Goal: Information Seeking & Learning: Check status

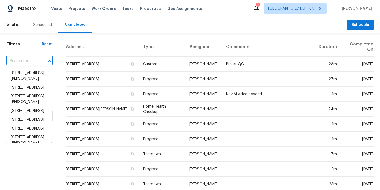
click at [30, 62] on input "text" at bounding box center [21, 61] width 31 height 8
paste input "1005 Winter Side Ln Atlanta, GA 30349"
type input "1005 Winter Side Ln Atlanta, GA 30349"
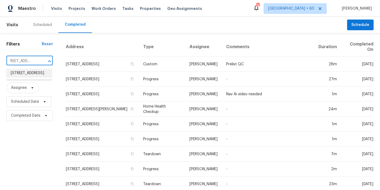
click at [28, 74] on li "1005 Winter Side Ln, Atlanta, GA 30349" at bounding box center [28, 73] width 45 height 9
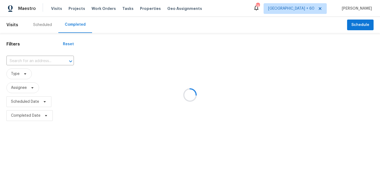
type input "1005 Winter Side Ln, Atlanta, GA 30349"
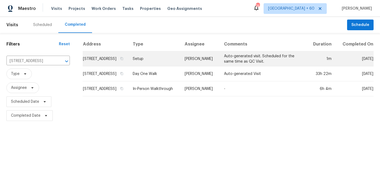
click at [91, 63] on td "1005 Winter Side Ln, Atlanta, GA 30349" at bounding box center [106, 58] width 46 height 15
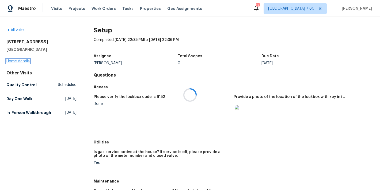
click at [24, 60] on link "Home details" at bounding box center [17, 61] width 23 height 4
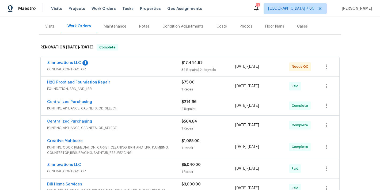
scroll to position [30, 0]
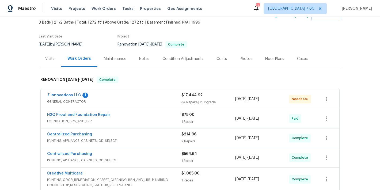
click at [164, 98] on div "Z Innovations LLC 1" at bounding box center [114, 96] width 134 height 6
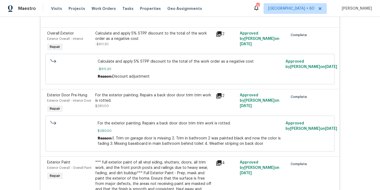
scroll to position [543, 0]
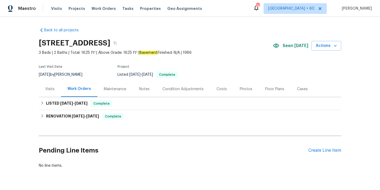
click at [363, 58] on div "Back to all projects [STREET_ADDRESS] 3 Beds | 2 Baths | Total: 1625 ft² | Abov…" at bounding box center [190, 103] width 380 height 173
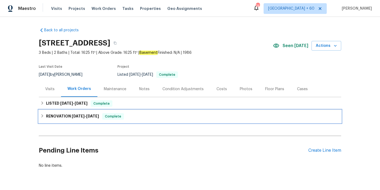
click at [77, 117] on span "[DATE]" at bounding box center [78, 116] width 13 height 4
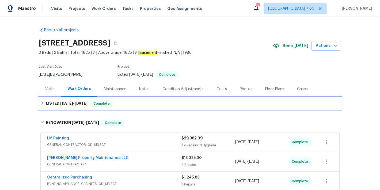
click at [70, 102] on span "8/20/25" at bounding box center [66, 103] width 13 height 4
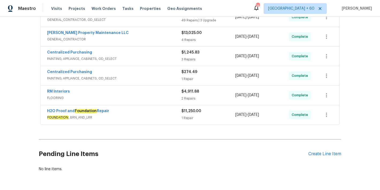
scroll to position [168, 0]
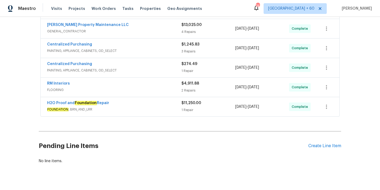
click at [163, 109] on span "FOUNDATION , BRN_AND_LRR" at bounding box center [114, 109] width 134 height 5
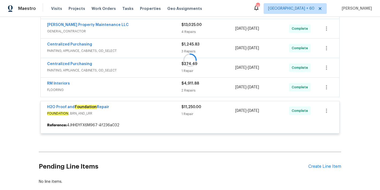
scroll to position [151, 0]
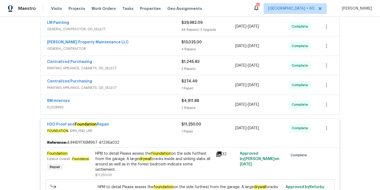
click at [166, 105] on span "FLOORING" at bounding box center [114, 107] width 134 height 5
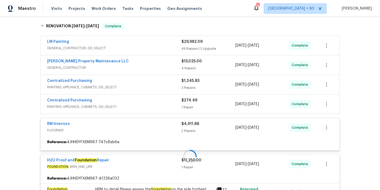
scroll to position [129, 0]
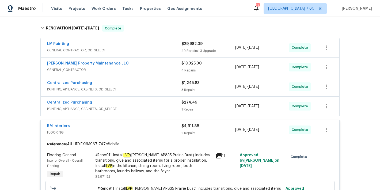
click at [170, 106] on span "PAINTING, APPLIANCE, CABINETS, OD_SELECT" at bounding box center [114, 108] width 134 height 5
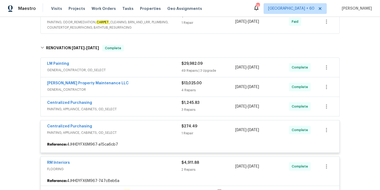
scroll to position [107, 0]
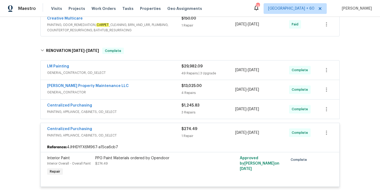
click at [170, 109] on div "Centralized Purchasing" at bounding box center [114, 106] width 134 height 6
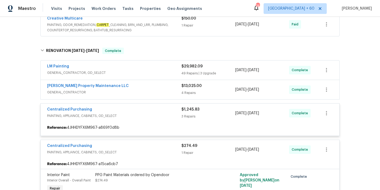
scroll to position [86, 0]
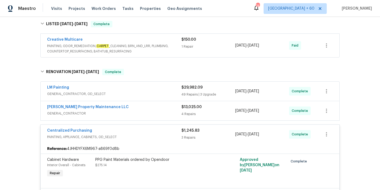
click at [167, 112] on span "GENERAL_CONTRACTOR" at bounding box center [114, 113] width 134 height 5
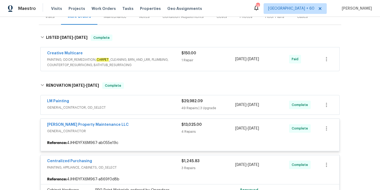
scroll to position [70, 0]
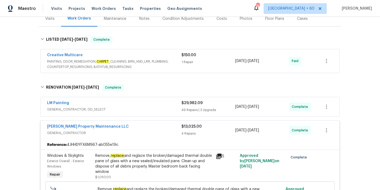
click at [165, 106] on div "LM Painting" at bounding box center [114, 103] width 134 height 6
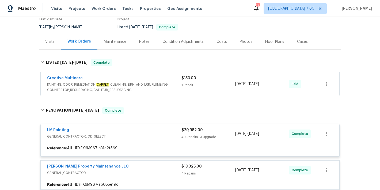
scroll to position [40, 0]
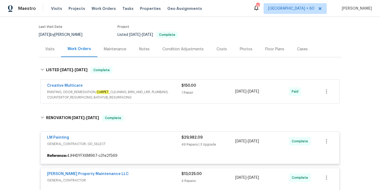
click at [171, 88] on div "Creative Multicare" at bounding box center [114, 86] width 134 height 6
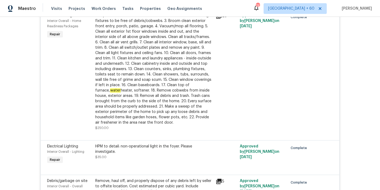
scroll to position [2492, 0]
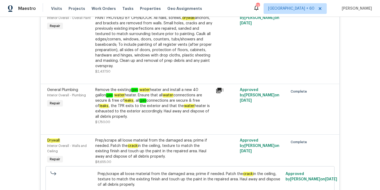
click at [133, 108] on div "Remove the existing gas water heater and install a new 40 gallon gas water heat…" at bounding box center [153, 103] width 117 height 32
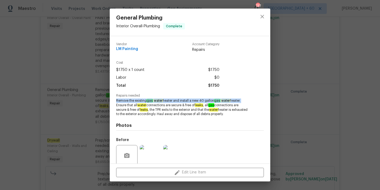
drag, startPoint x: 244, startPoint y: 101, endPoint x: 115, endPoint y: 100, distance: 129.5
click at [115, 100] on div "Vendor LM Painting Account Category Repairs Cost $1750 x 1 count $1750 Labor $0…" at bounding box center [190, 99] width 161 height 127
copy span "Remove the existing gas water heater and install a new 40 gallon gas water heat…"
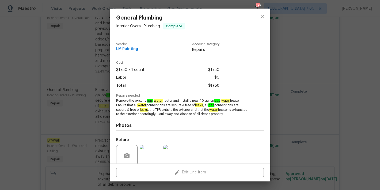
click at [375, 42] on div "General Plumbing Interior Overall - Plumbing Complete Vendor LM Painting Accoun…" at bounding box center [190, 95] width 380 height 190
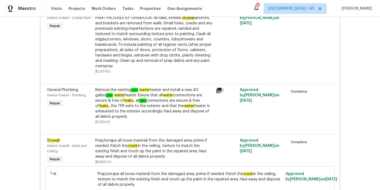
click at [354, 56] on div "Back to all projects 643 Woodsong Ln, Stone Mountain, GA 30087 3 Beds | 2 Baths…" at bounding box center [190, 103] width 380 height 173
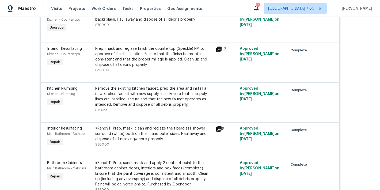
click at [354, 93] on div "Back to all projects 643 Woodsong Ln, Stone Mountain, GA 30087 3 Beds | 2 Baths…" at bounding box center [190, 103] width 380 height 173
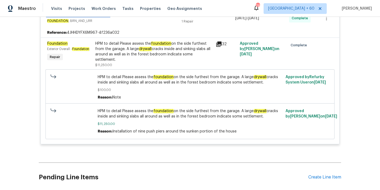
scroll to position [4252, 0]
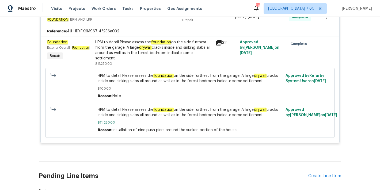
click at [351, 77] on div "Back to all projects 643 Woodsong Ln, Stone Mountain, GA 30087 3 Beds | 2 Baths…" at bounding box center [190, 103] width 380 height 173
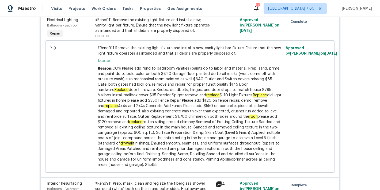
scroll to position [662, 0]
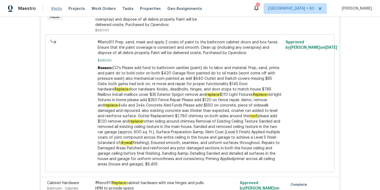
click at [56, 9] on span "Visits" at bounding box center [56, 8] width 11 height 5
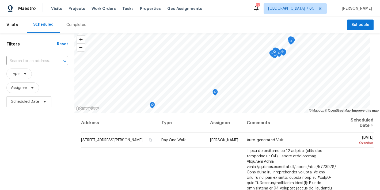
click at [156, 24] on div "Scheduled Completed" at bounding box center [187, 25] width 320 height 16
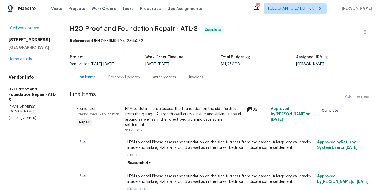
click at [196, 75] on div "Invoices" at bounding box center [196, 77] width 14 height 5
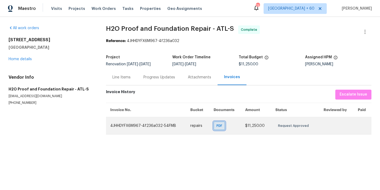
click at [218, 128] on span "PDF" at bounding box center [220, 125] width 8 height 5
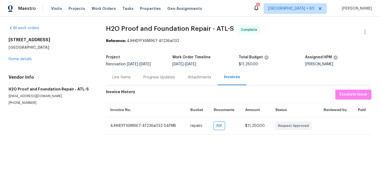
click at [143, 78] on div "Progress Updates" at bounding box center [159, 77] width 32 height 5
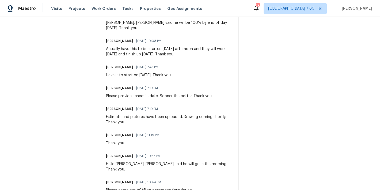
scroll to position [243, 0]
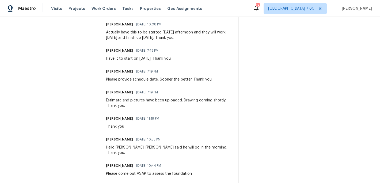
click at [143, 78] on div "Please provide schedule date. Sooner the better. Thank you" at bounding box center [159, 79] width 106 height 5
click at [261, 117] on div "On-site Worker Updates" at bounding box center [308, 61] width 126 height 244
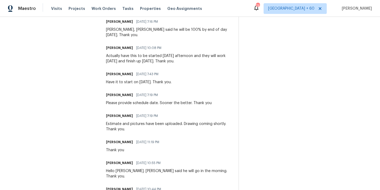
scroll to position [243, 0]
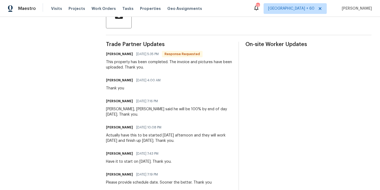
scroll to position [0, 0]
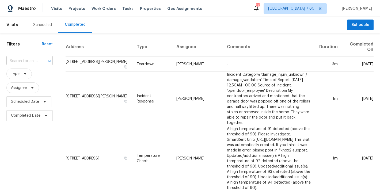
click at [25, 63] on input "text" at bounding box center [21, 61] width 31 height 8
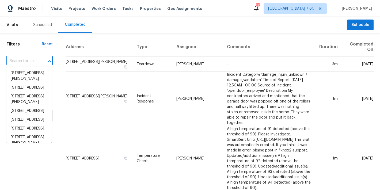
paste input "[STREET_ADDRESS]"
type input "[STREET_ADDRESS]"
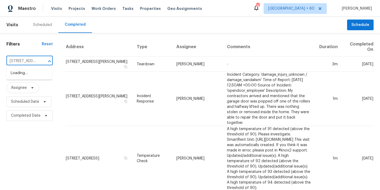
scroll to position [0, 40]
click at [24, 78] on li "[STREET_ADDRESS]" at bounding box center [28, 73] width 45 height 9
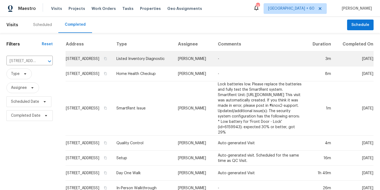
click at [78, 66] on td "[STREET_ADDRESS]" at bounding box center [89, 58] width 47 height 15
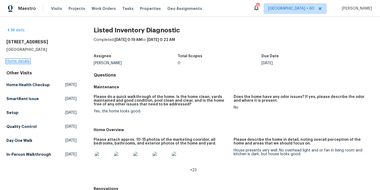
click at [18, 62] on link "Home details" at bounding box center [17, 61] width 23 height 4
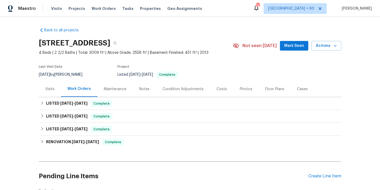
click at [292, 48] on span "Mark Seen" at bounding box center [294, 46] width 20 height 7
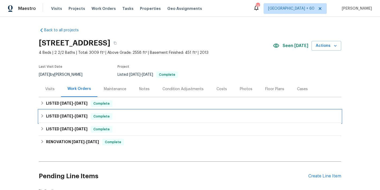
click at [123, 120] on div "LISTED [DATE] - [DATE] Complete" at bounding box center [190, 116] width 302 height 13
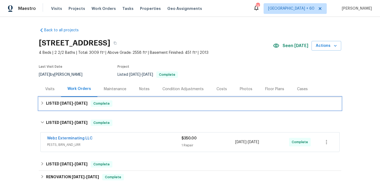
click at [121, 105] on div "LISTED [DATE] - [DATE] Complete" at bounding box center [189, 103] width 299 height 6
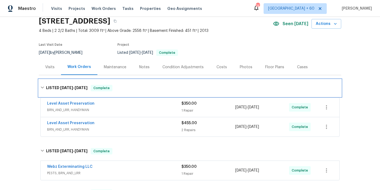
scroll to position [28, 0]
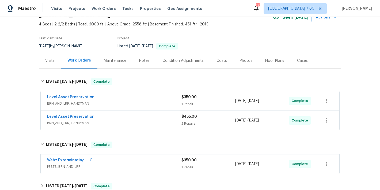
click at [147, 120] on div "Level Asset Preservation" at bounding box center [114, 117] width 134 height 6
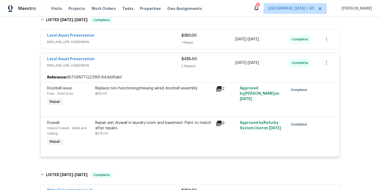
scroll to position [90, 0]
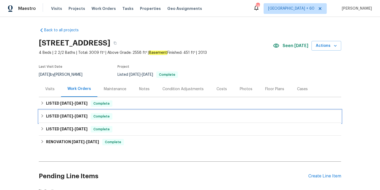
click at [118, 116] on div "LISTED [DATE] - [DATE] Complete" at bounding box center [189, 116] width 299 height 6
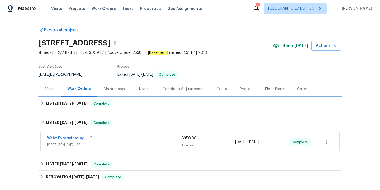
click at [130, 107] on div "LISTED [DATE] - [DATE] Complete" at bounding box center [190, 103] width 302 height 13
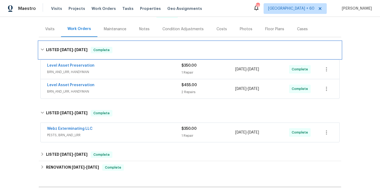
scroll to position [73, 0]
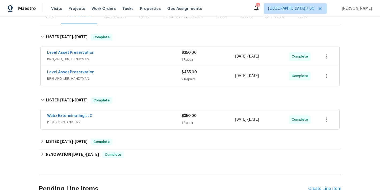
click at [145, 120] on span "PESTS, BRN_AND_LRR" at bounding box center [114, 122] width 134 height 5
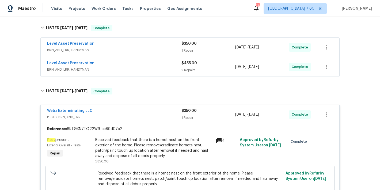
scroll to position [44, 0]
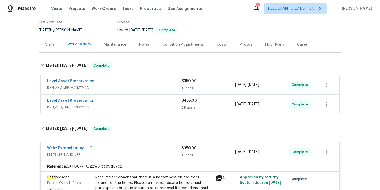
click at [150, 100] on div "Level Asset Preservation" at bounding box center [114, 101] width 134 height 6
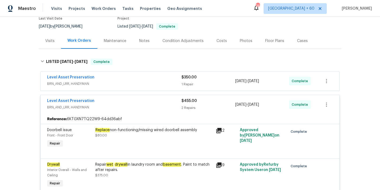
scroll to position [44, 0]
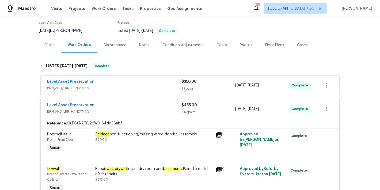
click at [153, 88] on span "BRN_AND_LRR, HANDYMAN" at bounding box center [114, 87] width 134 height 5
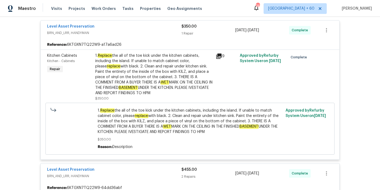
scroll to position [102, 0]
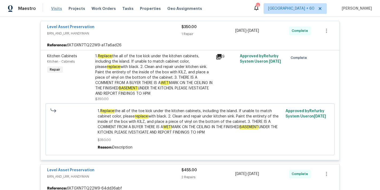
click at [58, 9] on span "Visits" at bounding box center [56, 8] width 11 height 5
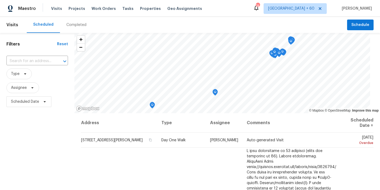
click at [97, 22] on div "Scheduled Completed" at bounding box center [187, 25] width 320 height 16
click at [79, 24] on div "Completed" at bounding box center [76, 24] width 20 height 5
